Goal: Task Accomplishment & Management: Use online tool/utility

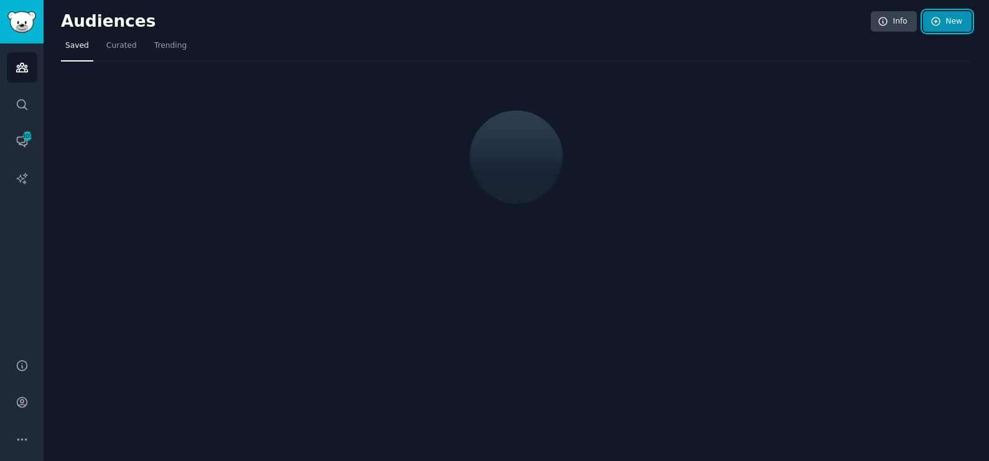
click at [951, 19] on link "New" at bounding box center [947, 21] width 49 height 21
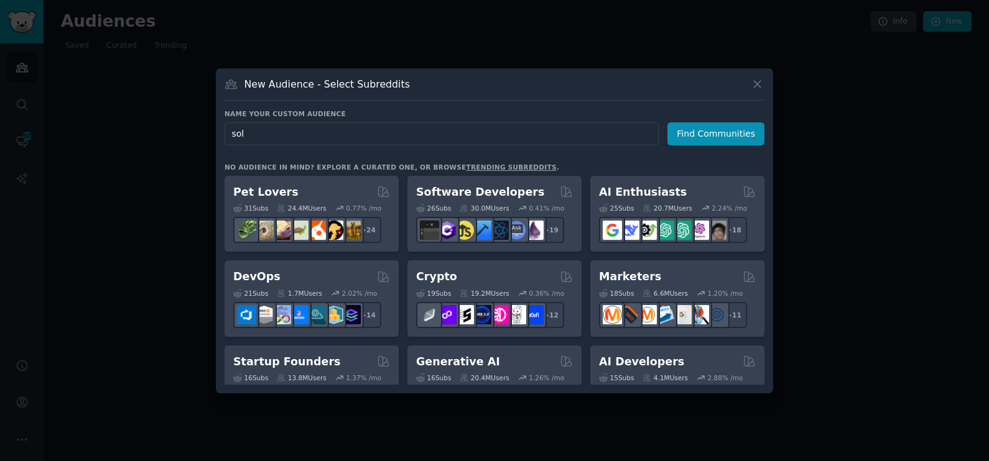
type input "solo"
click button "Find Communities" at bounding box center [715, 134] width 97 height 23
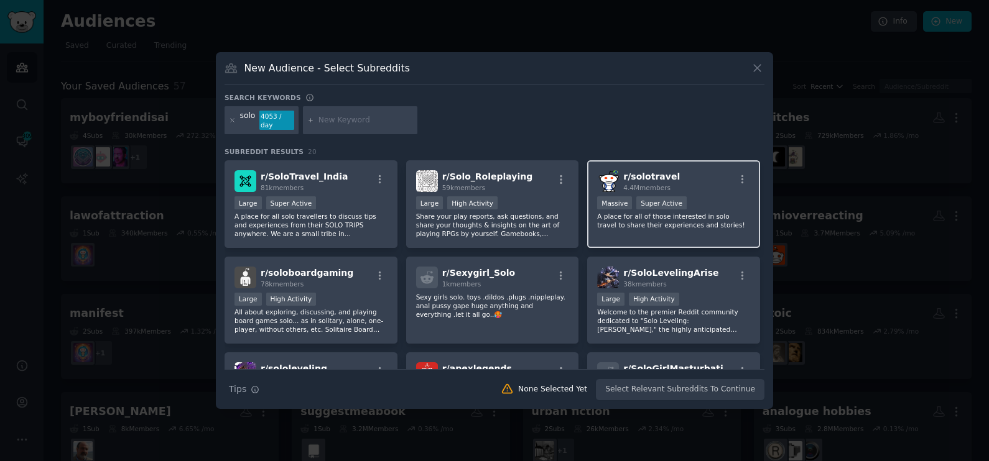
click at [710, 226] on div "r/ solotravel 4.4M members Massive Super Active A place for all of those intere…" at bounding box center [673, 204] width 173 height 88
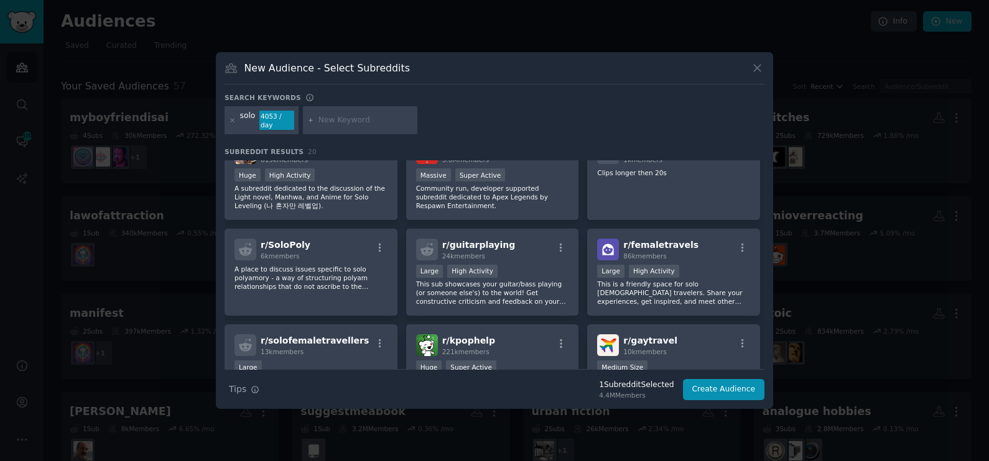
scroll to position [221, 0]
click at [631, 281] on p "This is a friendly space for solo [DEMOGRAPHIC_DATA] travelers. Share your expe…" at bounding box center [673, 292] width 153 height 26
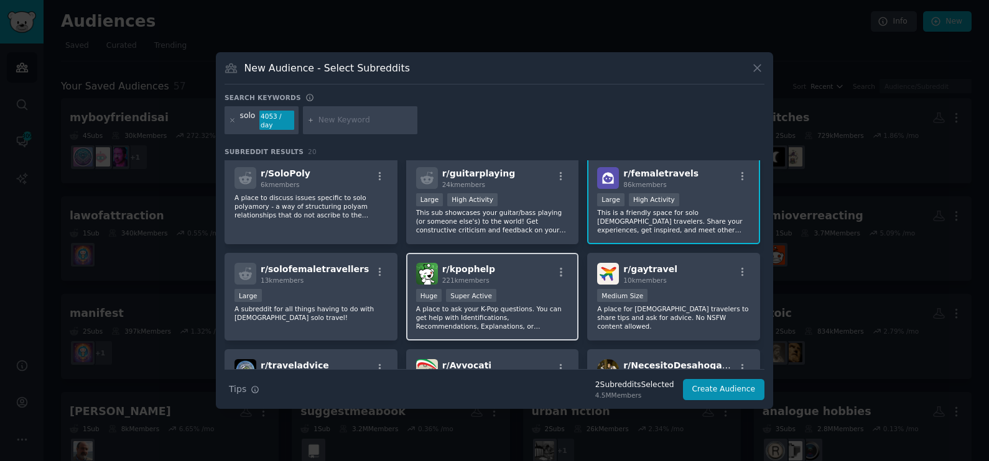
scroll to position [292, 0]
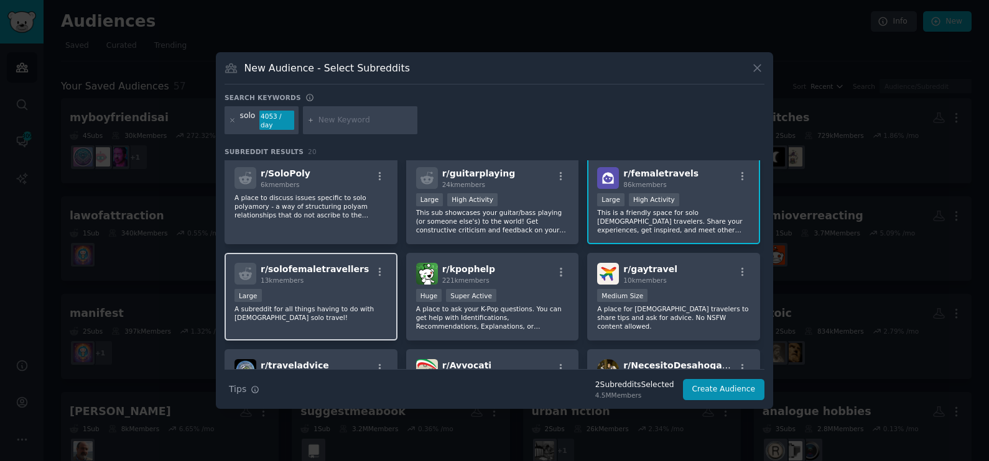
click at [317, 296] on div "Large" at bounding box center [310, 297] width 153 height 16
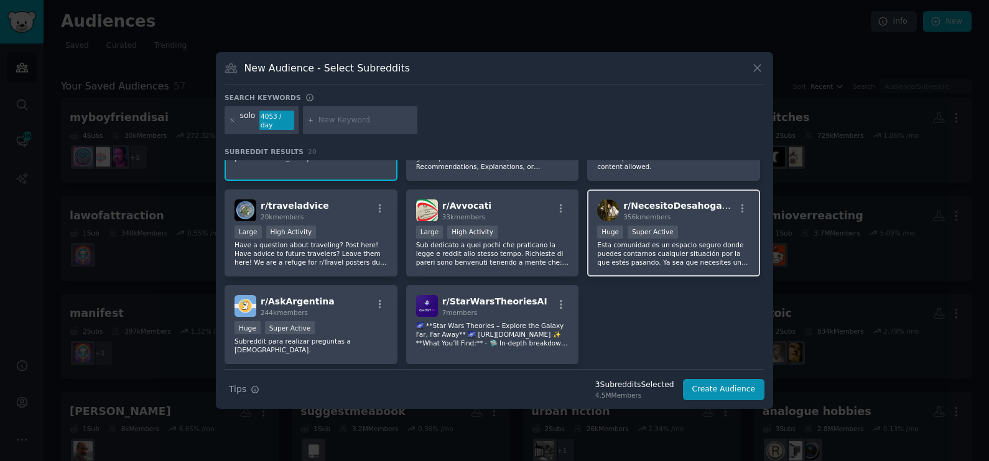
scroll to position [479, 0]
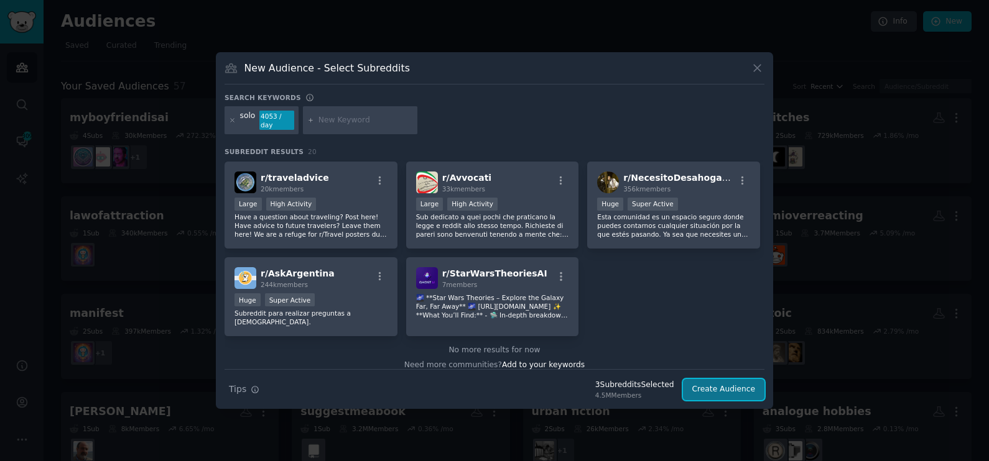
click at [704, 379] on button "Create Audience" at bounding box center [724, 389] width 82 height 21
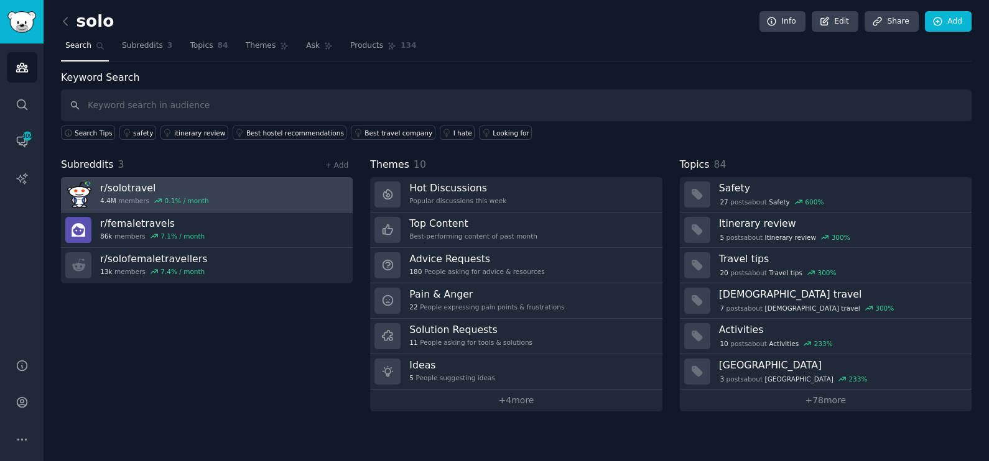
click at [246, 197] on link "r/ solotravel 4.4M members 0.1 % / month" at bounding box center [207, 194] width 292 height 35
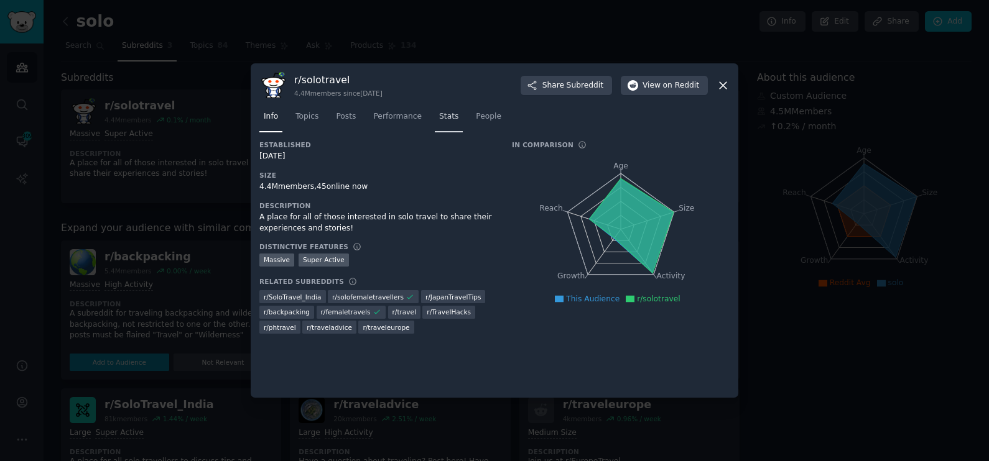
click at [439, 119] on span "Stats" at bounding box center [448, 116] width 19 height 11
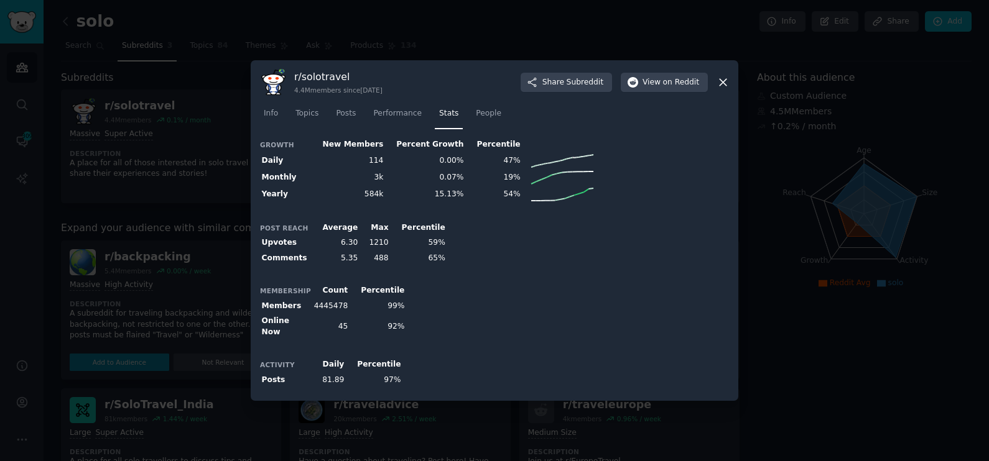
click at [728, 83] on icon at bounding box center [722, 82] width 13 height 13
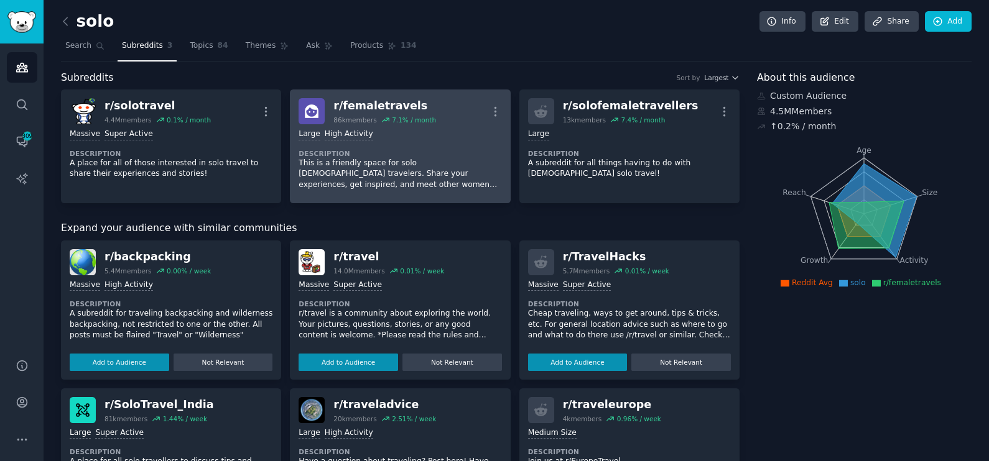
click at [433, 159] on p "This is a friendly space for solo [DEMOGRAPHIC_DATA] travelers. Share your expe…" at bounding box center [399, 174] width 203 height 33
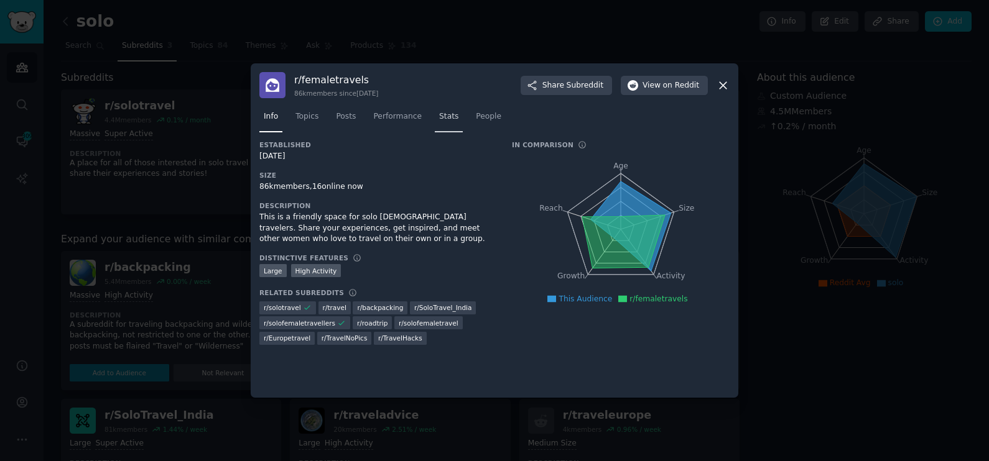
click at [439, 119] on span "Stats" at bounding box center [448, 116] width 19 height 11
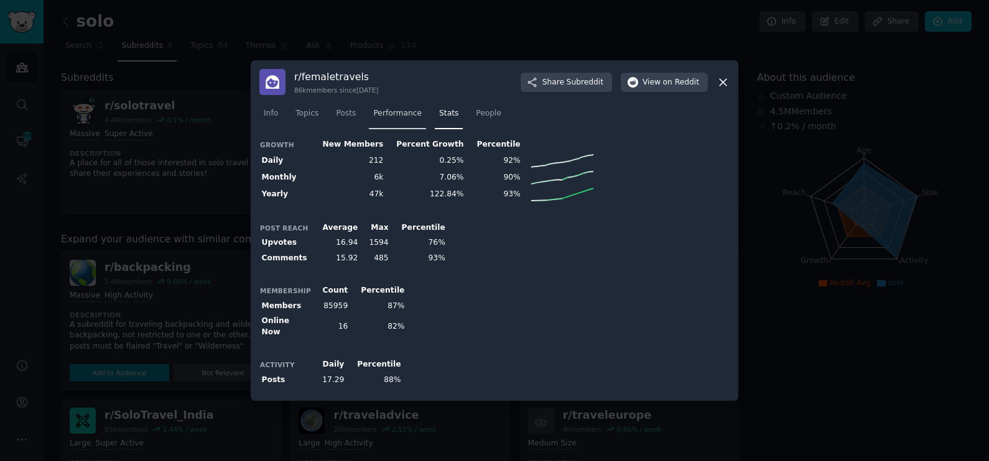
click at [415, 118] on link "Performance" at bounding box center [397, 116] width 57 height 25
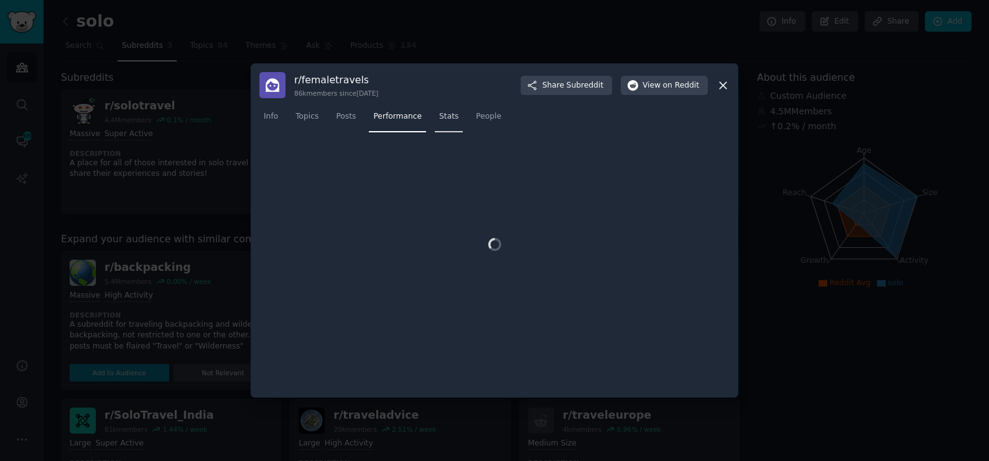
click at [442, 121] on span "Stats" at bounding box center [448, 116] width 19 height 11
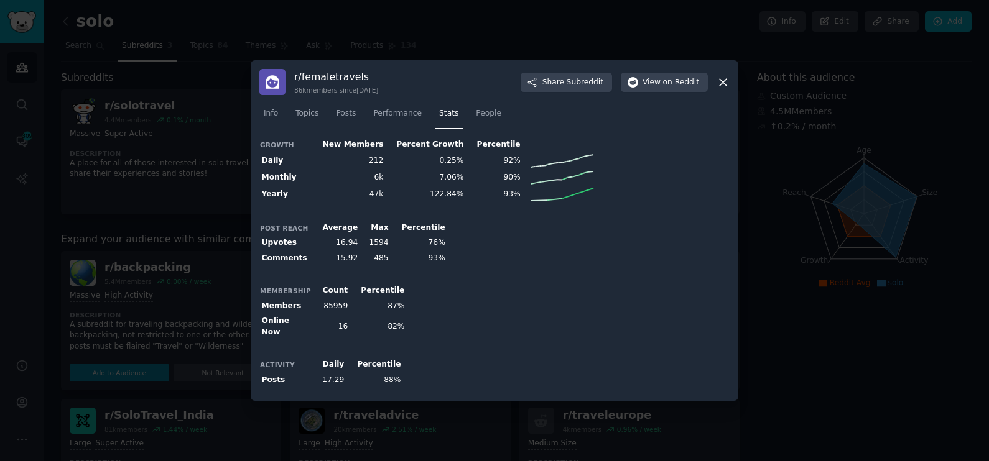
click at [726, 89] on icon at bounding box center [722, 82] width 13 height 13
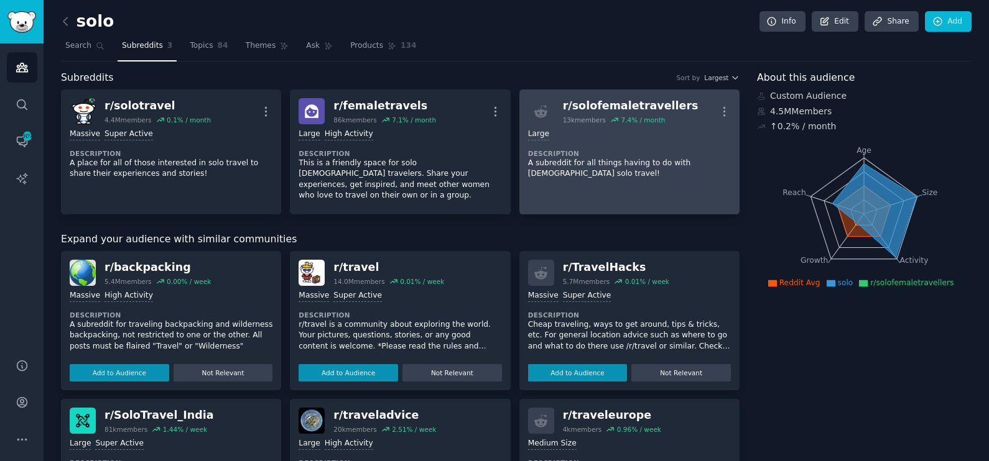
click at [566, 160] on p "A subreddit for all things having to do with [DEMOGRAPHIC_DATA] solo travel!" at bounding box center [629, 169] width 203 height 22
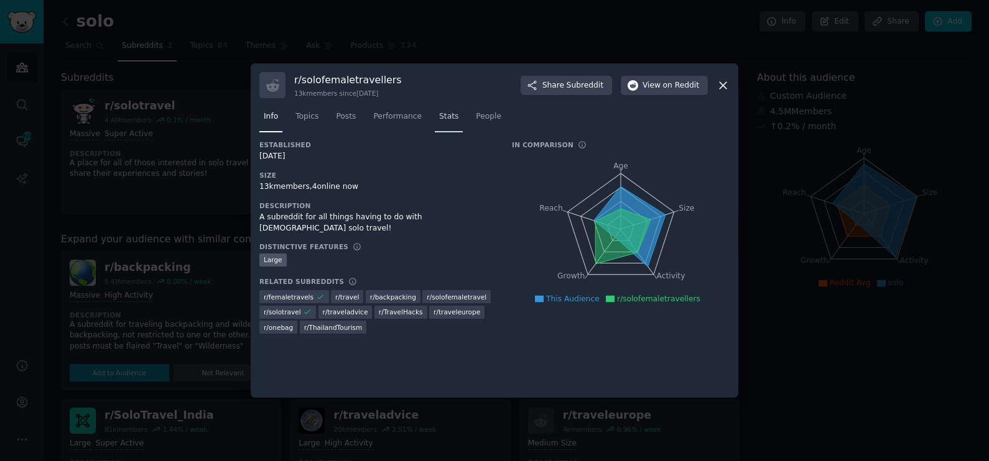
click at [439, 116] on span "Stats" at bounding box center [448, 116] width 19 height 11
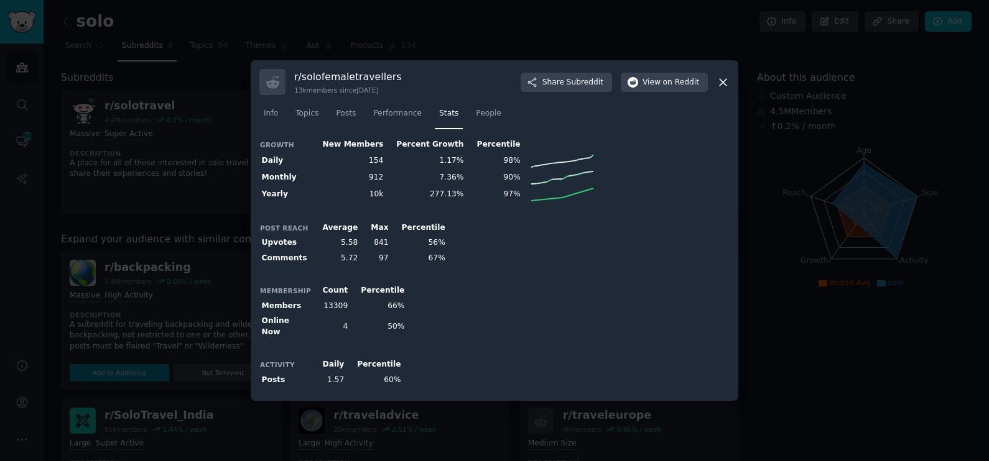
click at [428, 81] on div "r/ solofemaletravellers 13k members since [DATE] Share Subreddit View on Reddit" at bounding box center [494, 82] width 470 height 26
click at [726, 82] on icon at bounding box center [723, 82] width 7 height 7
